Goal: Use online tool/utility: Utilize a website feature to perform a specific function

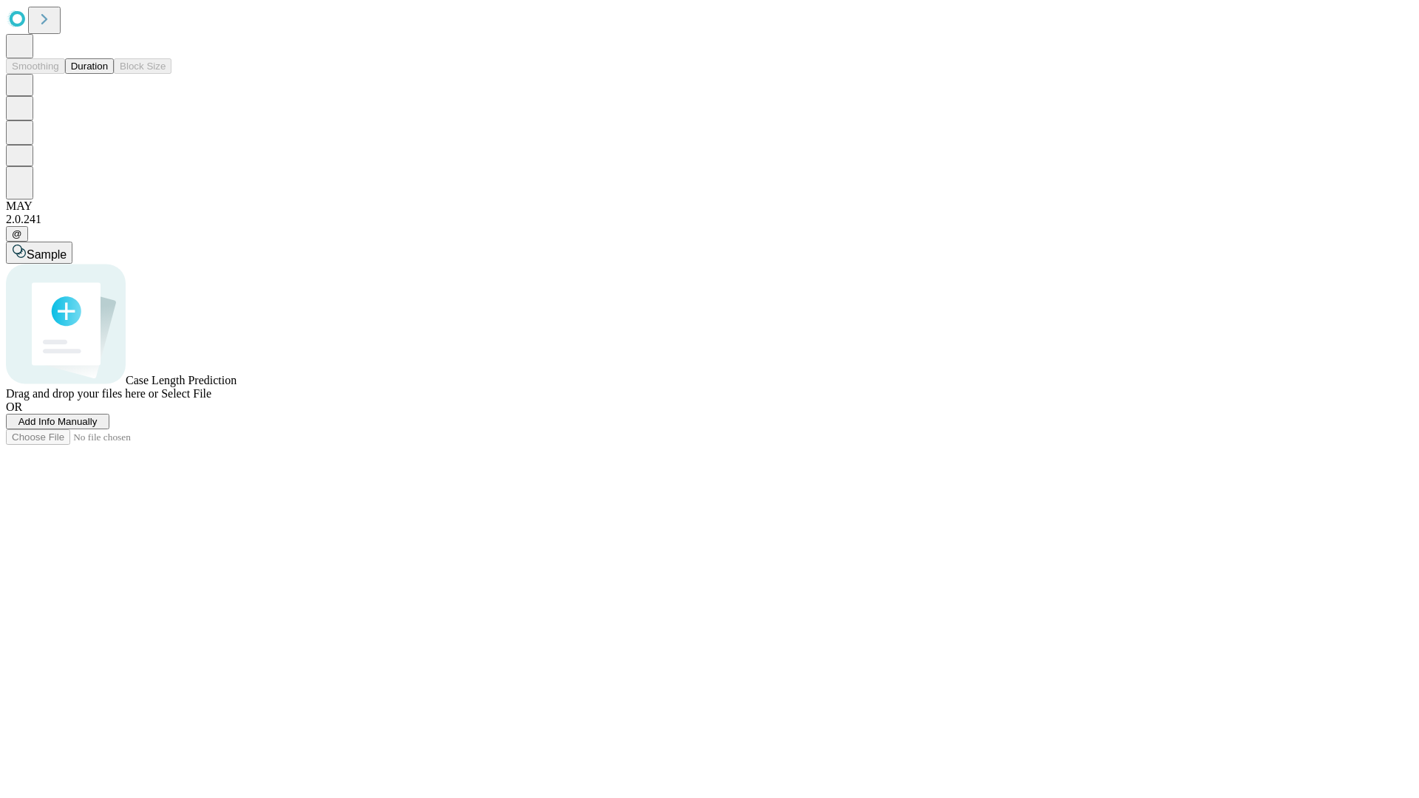
click at [108, 74] on button "Duration" at bounding box center [89, 66] width 49 height 16
click at [98, 427] on span "Add Info Manually" at bounding box center [57, 421] width 79 height 11
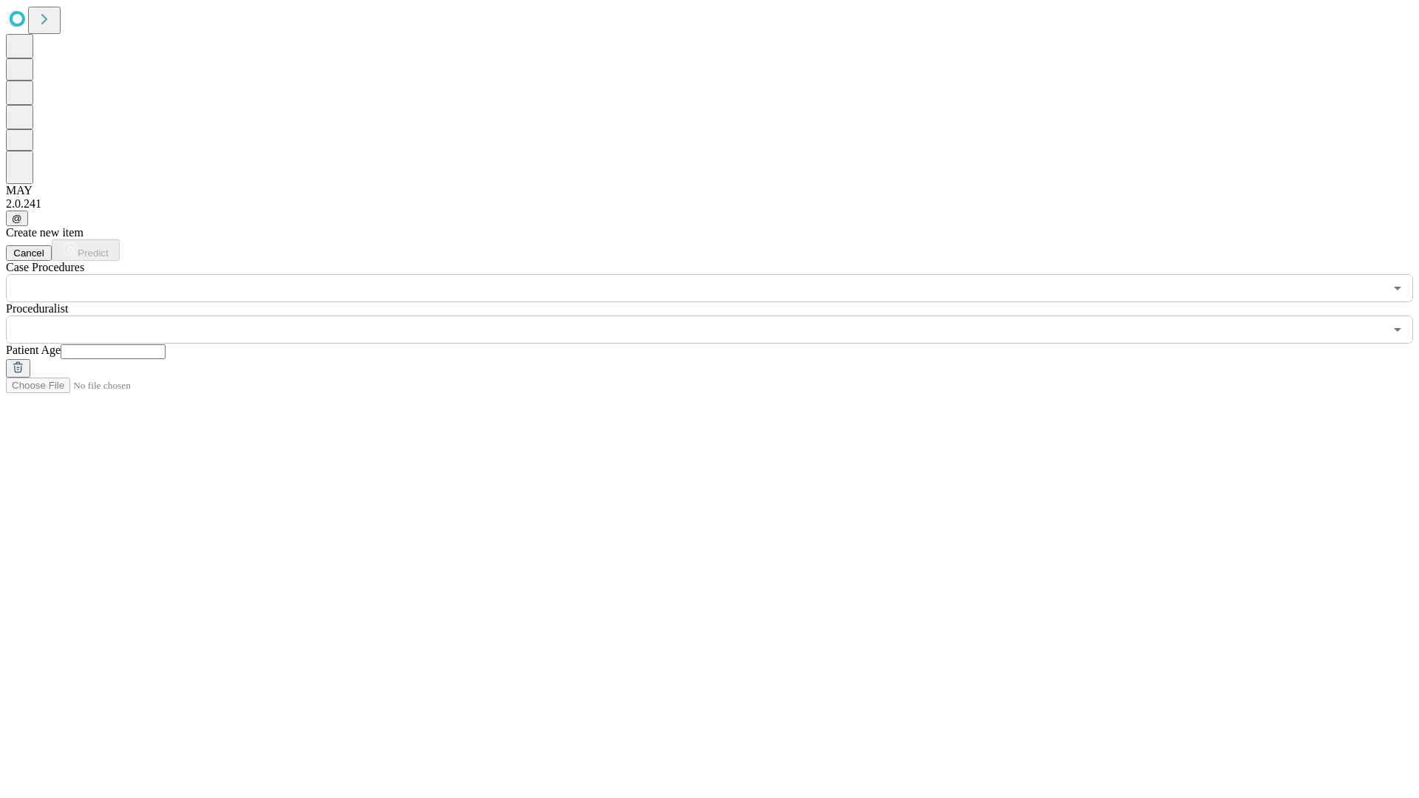
click at [166, 344] on input "text" at bounding box center [113, 351] width 105 height 15
type input "**"
click at [720, 316] on input "text" at bounding box center [695, 330] width 1378 height 28
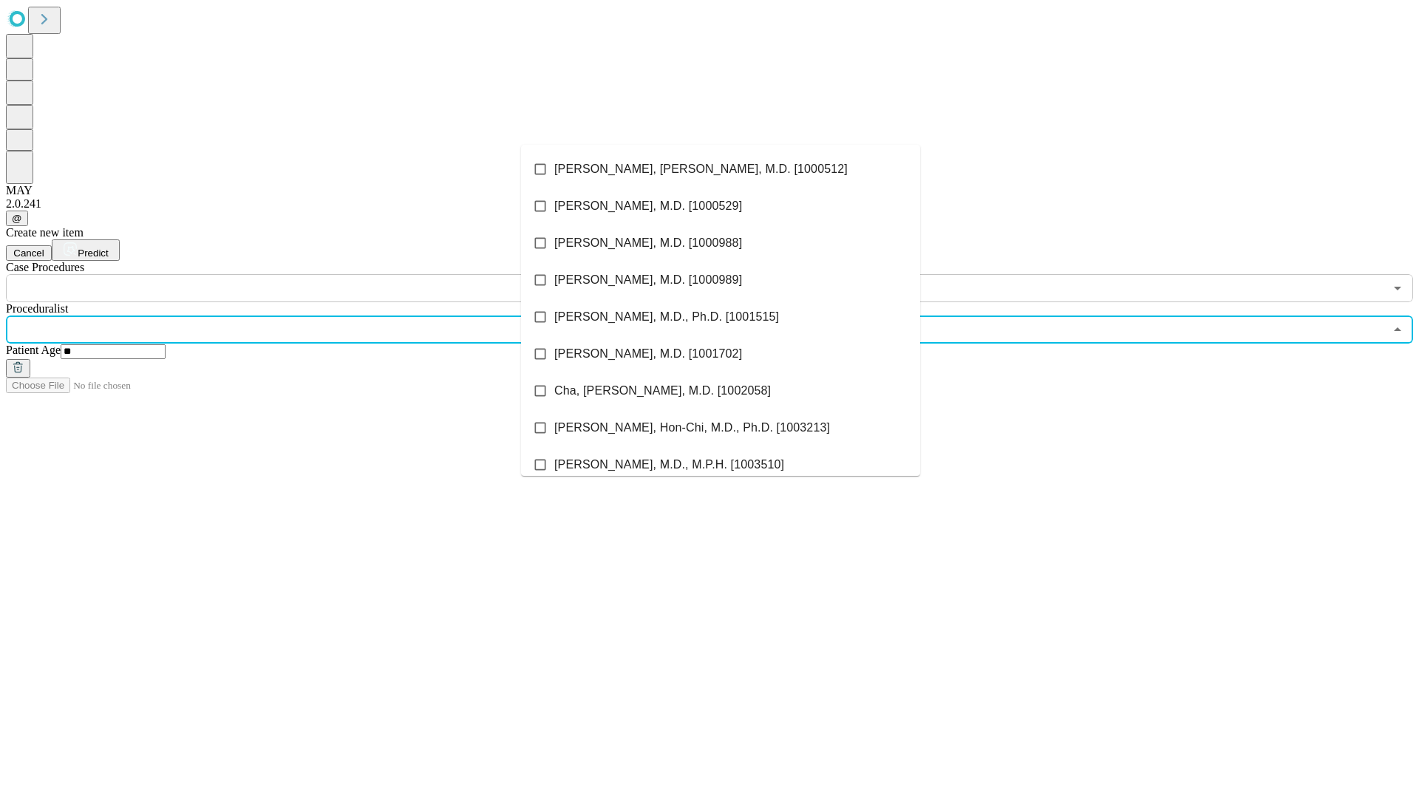
click at [720, 169] on li "[PERSON_NAME], [PERSON_NAME], M.D. [1000512]" at bounding box center [720, 169] width 399 height 37
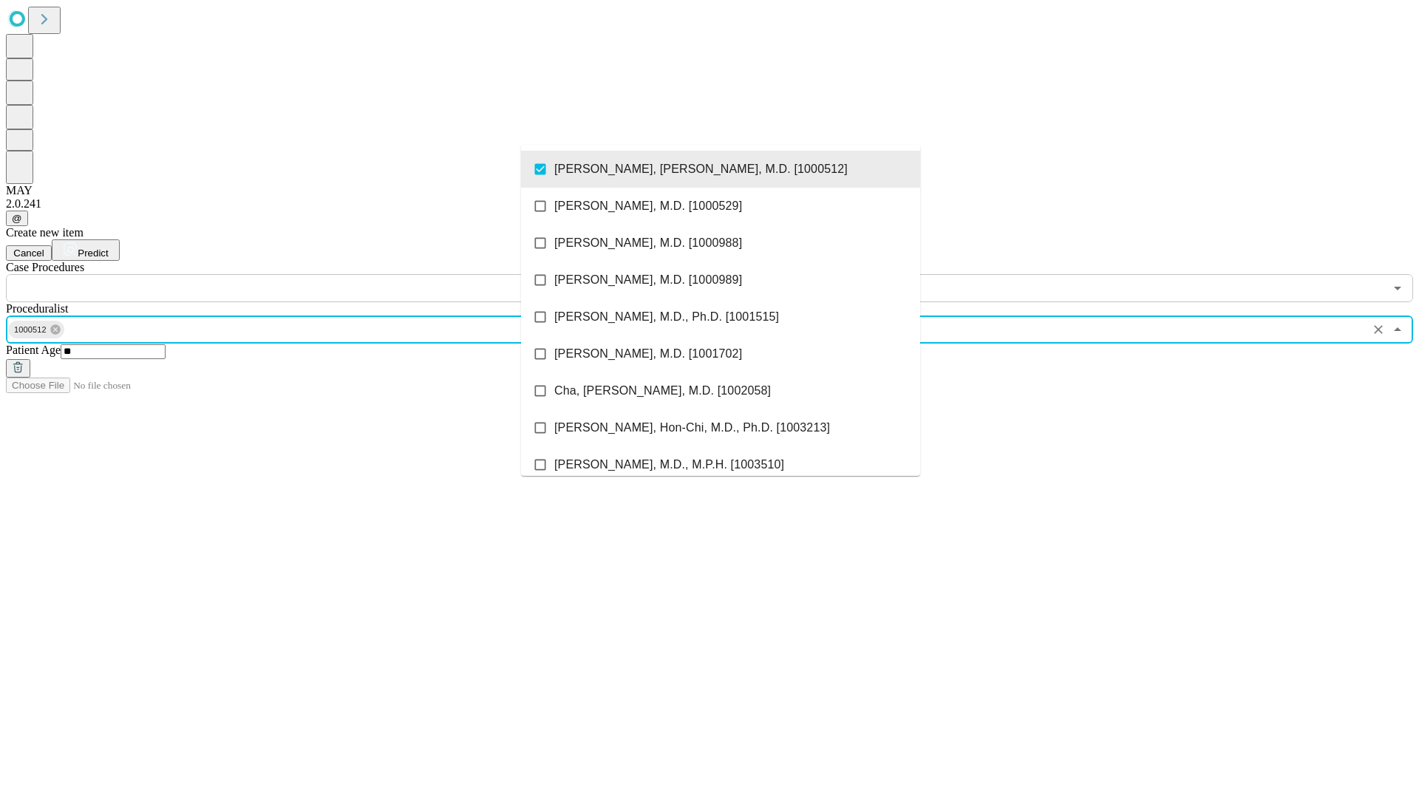
click at [310, 274] on input "text" at bounding box center [695, 288] width 1378 height 28
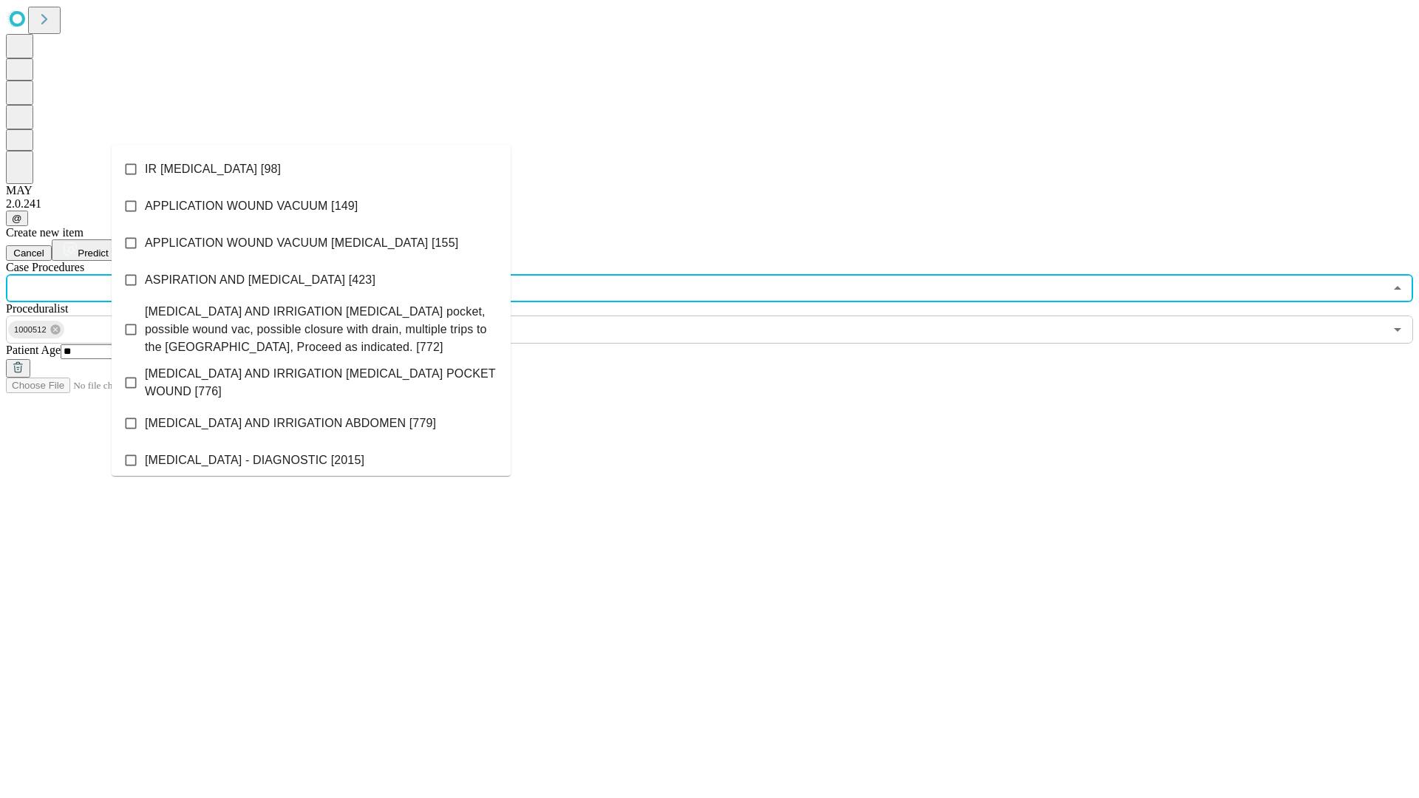
click at [311, 169] on li "IR [MEDICAL_DATA] [98]" at bounding box center [311, 169] width 399 height 37
click at [108, 248] on span "Predict" at bounding box center [93, 253] width 30 height 11
